Goal: Find specific page/section: Find specific page/section

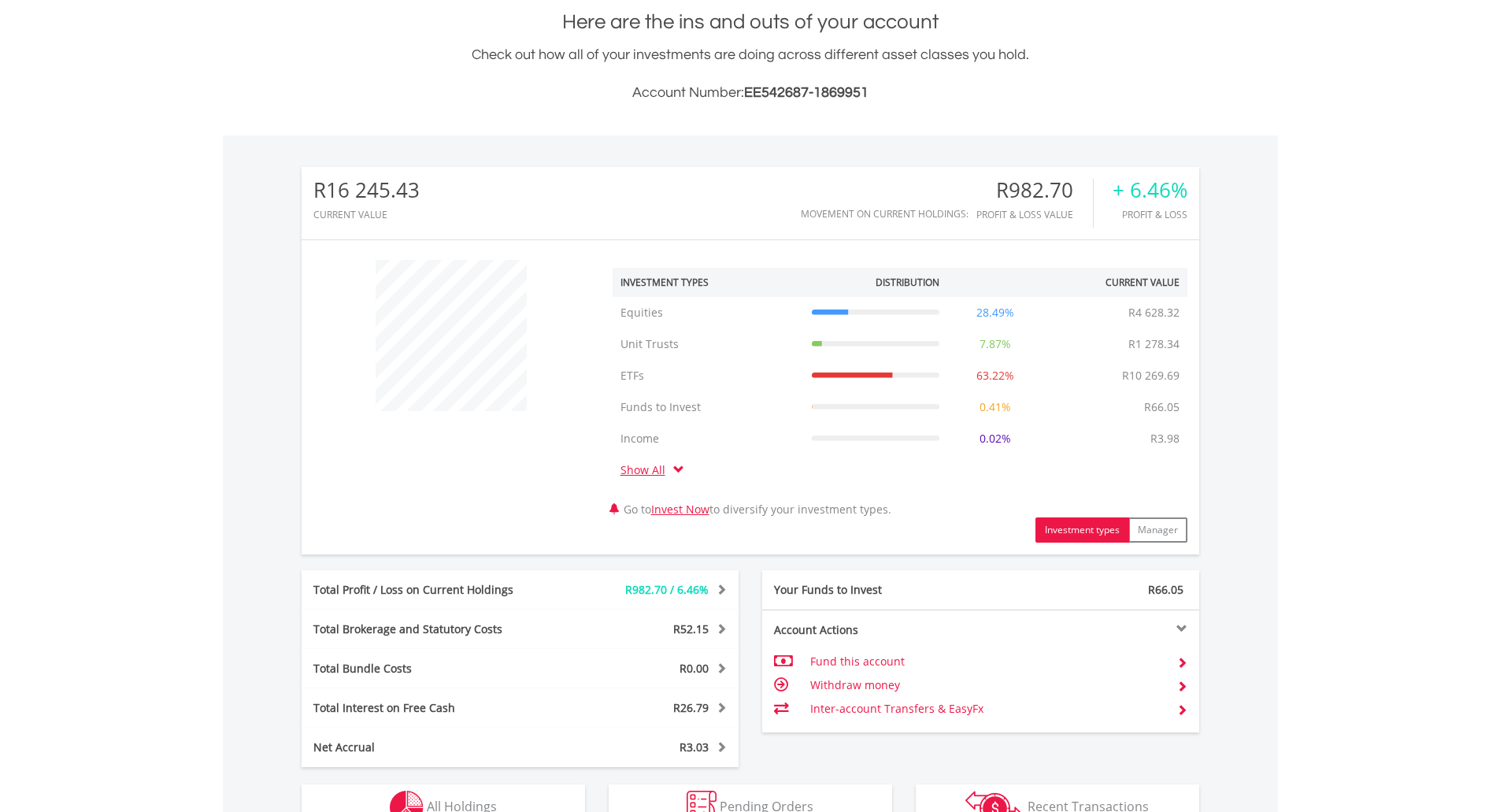
scroll to position [646, 0]
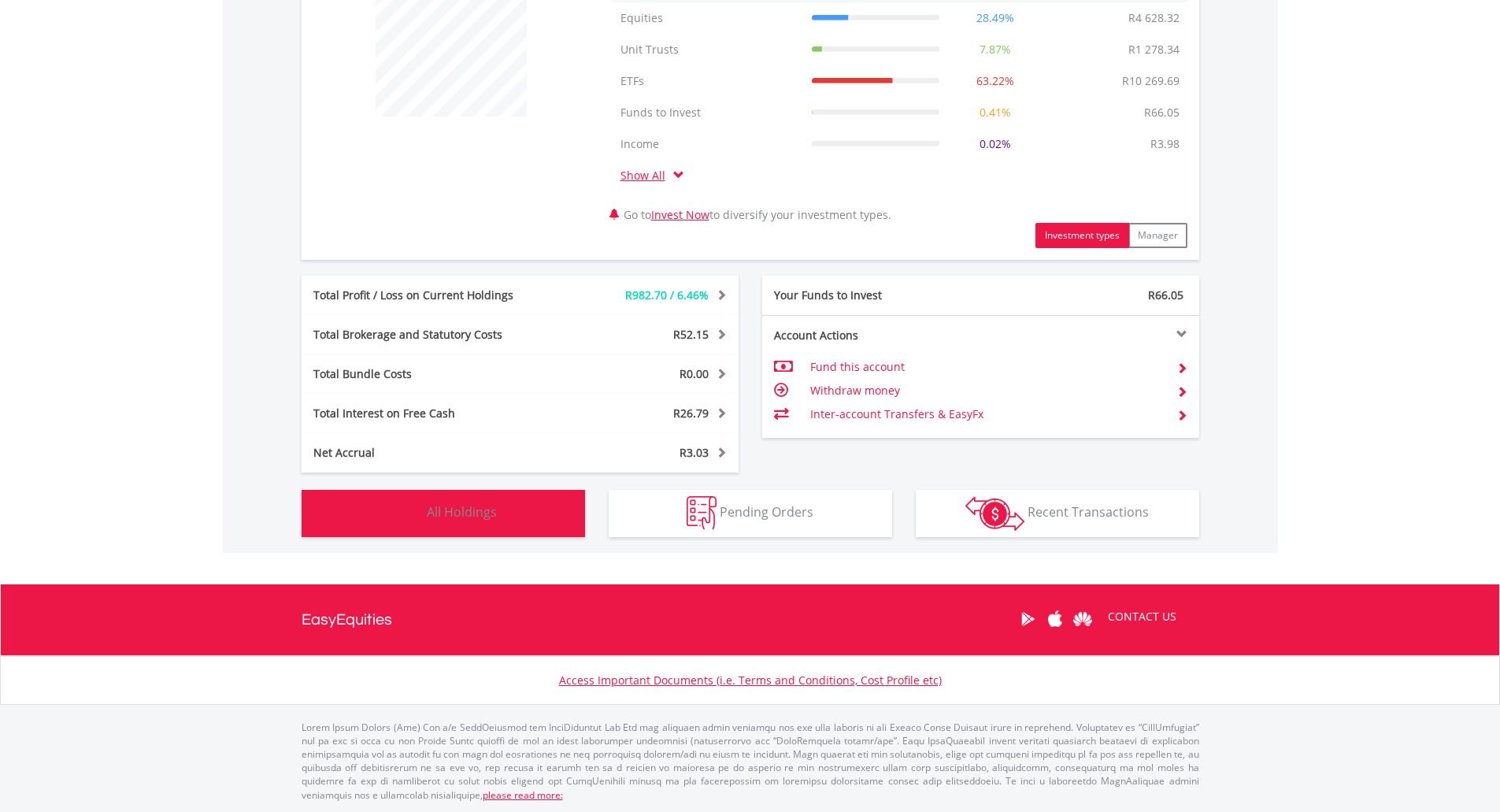
click at [518, 523] on button "Holdings All Holdings" at bounding box center [443, 513] width 284 height 48
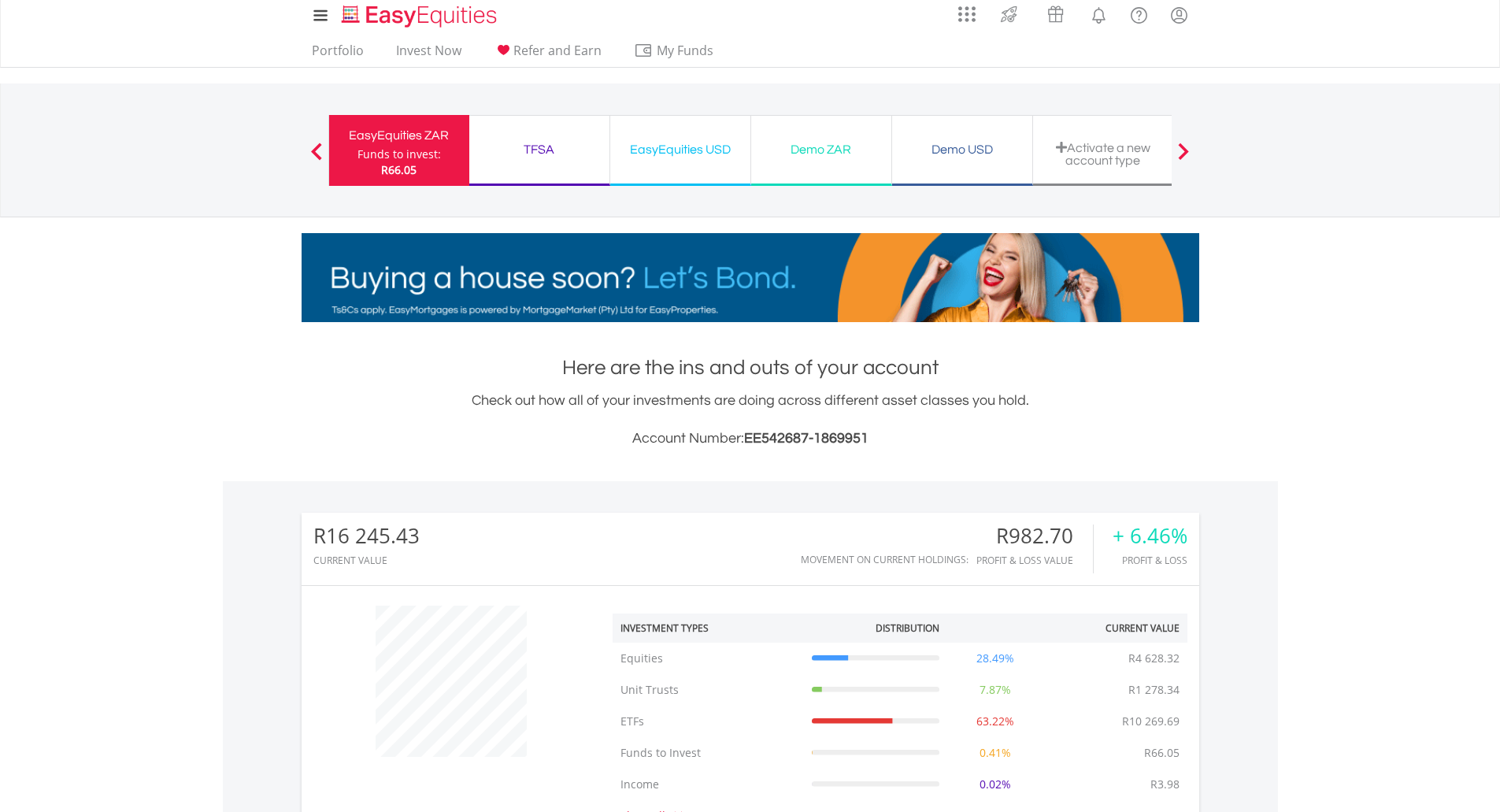
scroll to position [0, 0]
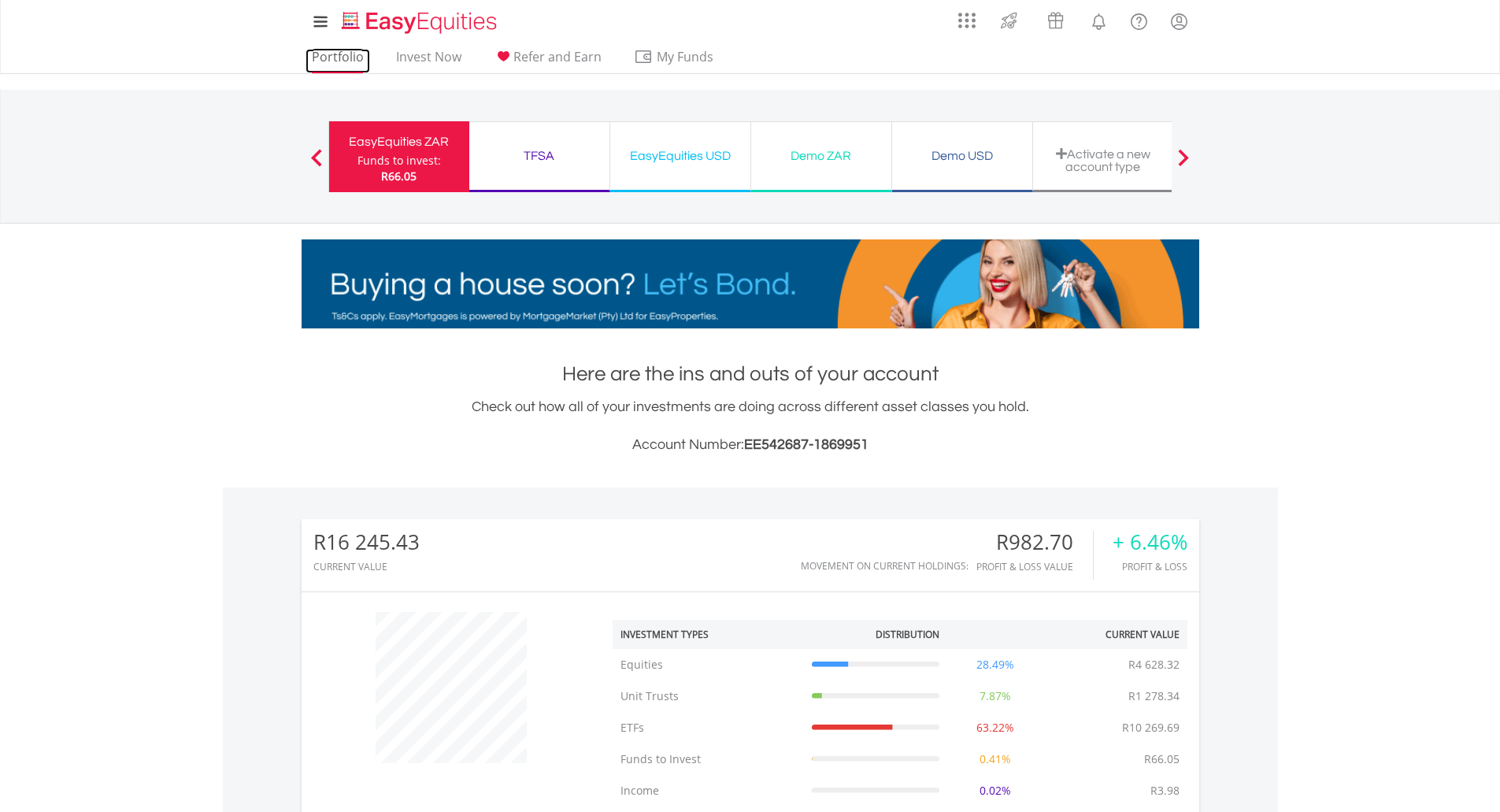
click at [315, 61] on link "Portfolio" at bounding box center [338, 60] width 65 height 24
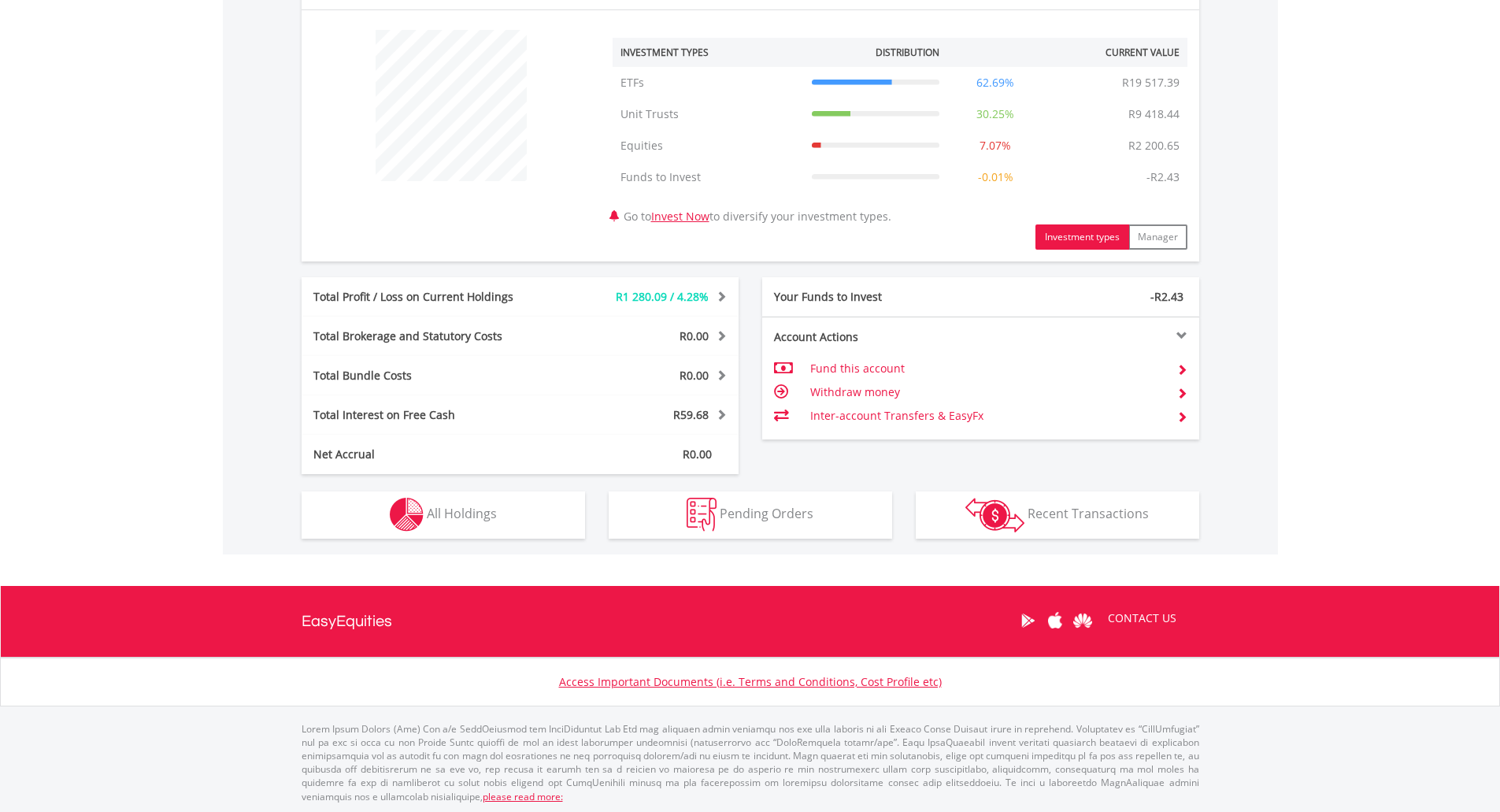
scroll to position [583, 0]
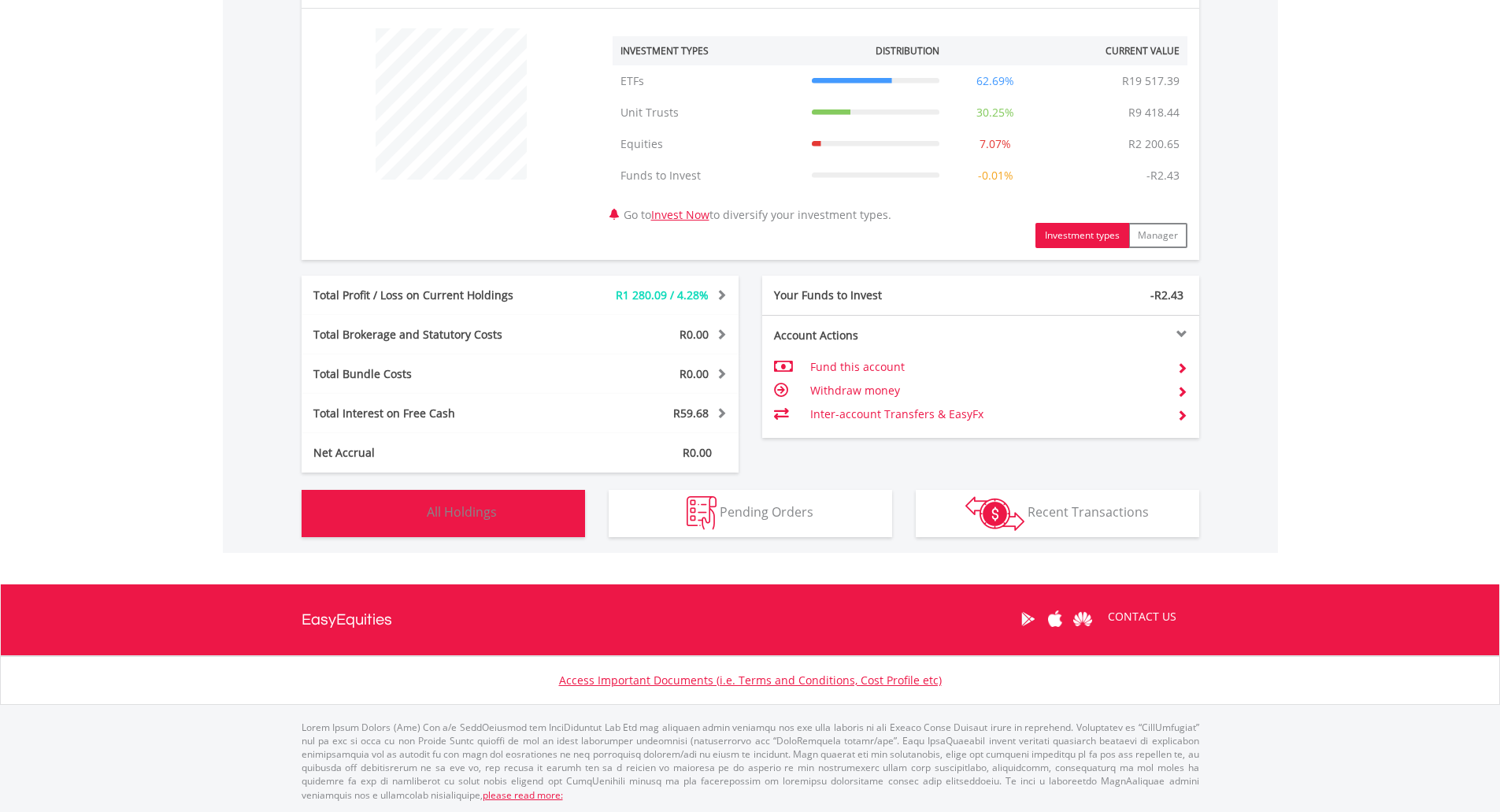
click at [570, 516] on button "Holdings All Holdings" at bounding box center [443, 513] width 284 height 48
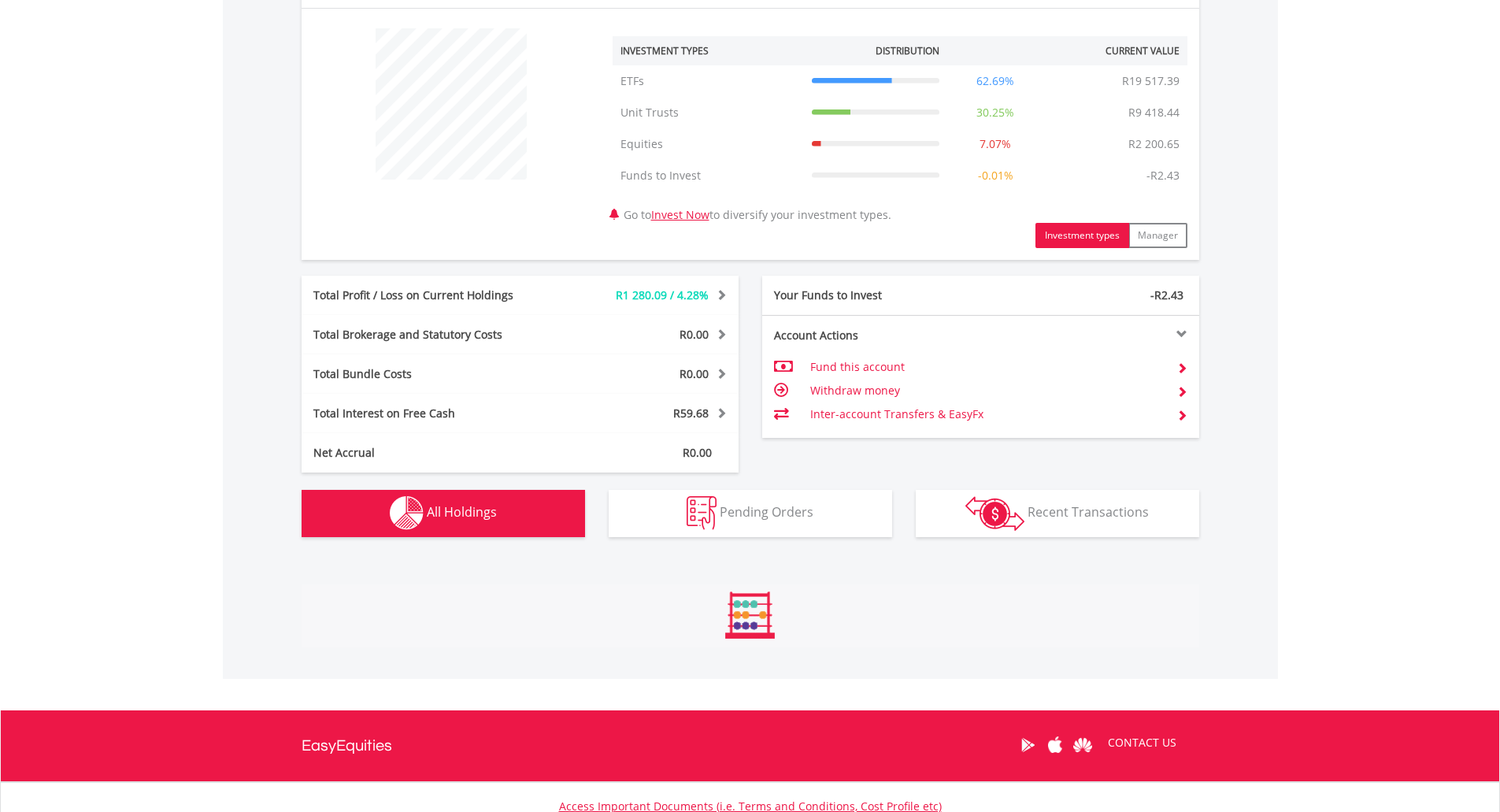
scroll to position [1167, 0]
